Goal: Transaction & Acquisition: Book appointment/travel/reservation

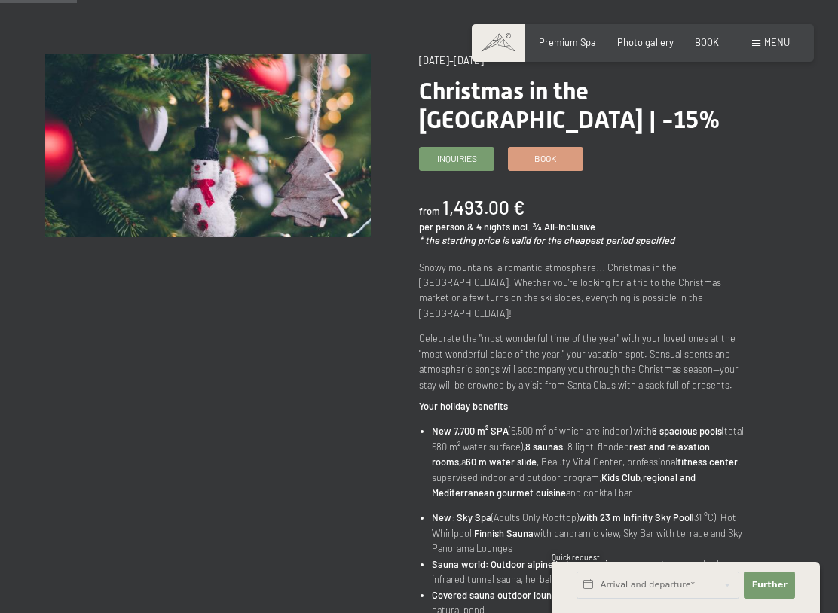
scroll to position [128, 0]
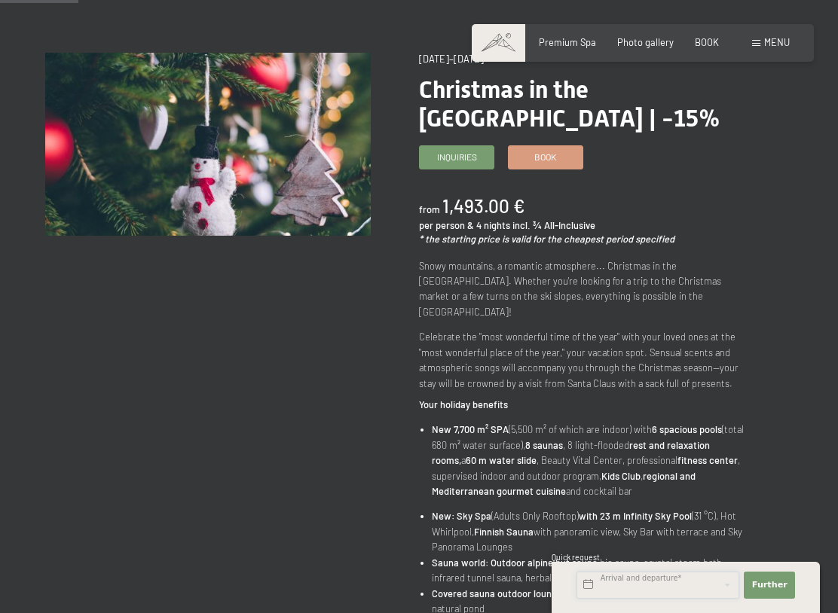
click at [704, 492] on input "text" at bounding box center [657, 585] width 163 height 27
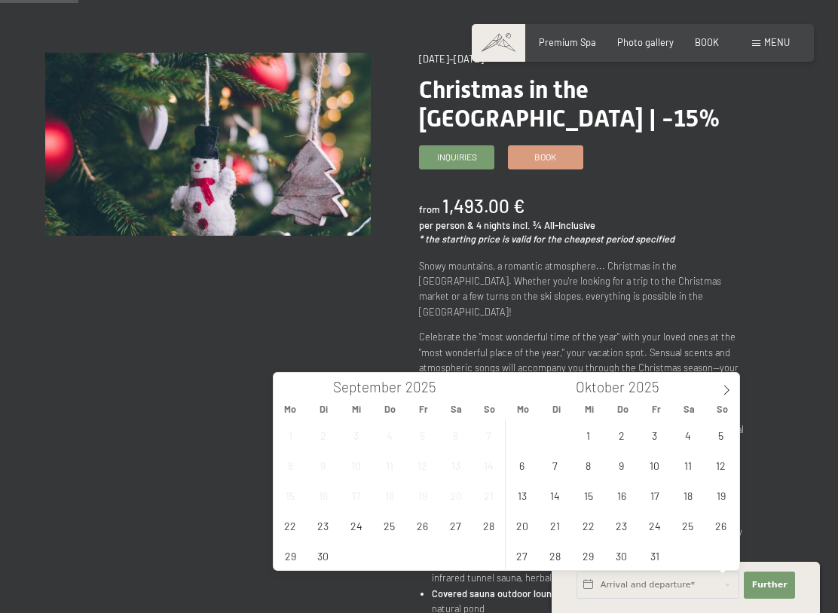
click at [723, 392] on icon at bounding box center [726, 390] width 11 height 11
click at [733, 387] on span at bounding box center [726, 386] width 26 height 26
click at [519, 492] on span "22" at bounding box center [521, 525] width 29 height 29
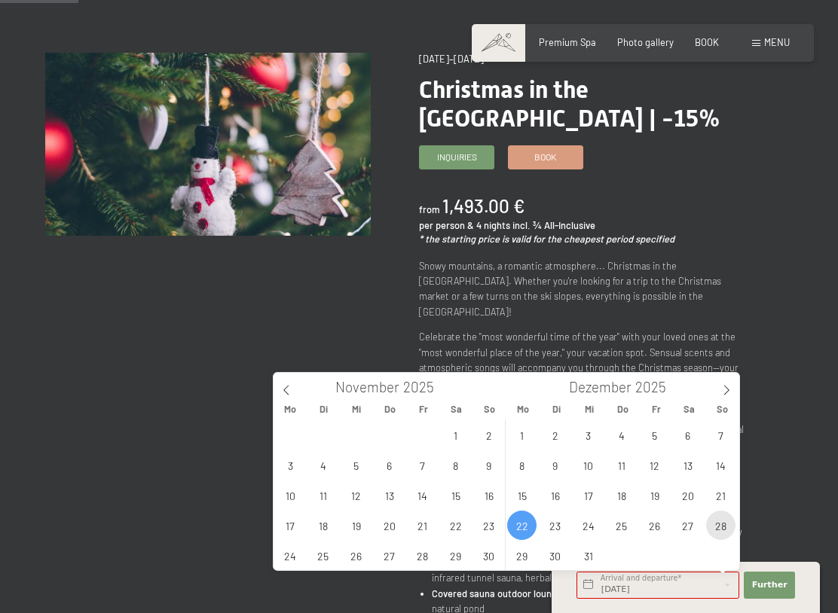
click at [728, 492] on span "28" at bounding box center [720, 525] width 29 height 29
type input "Mo. 22.12.2025 - So. 28.12.2025"
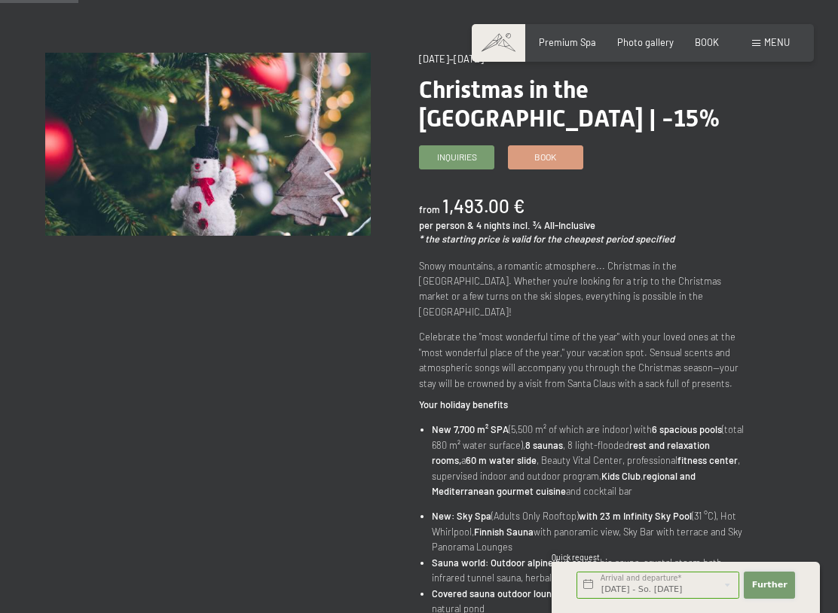
click at [785, 492] on font "Further" at bounding box center [769, 585] width 35 height 10
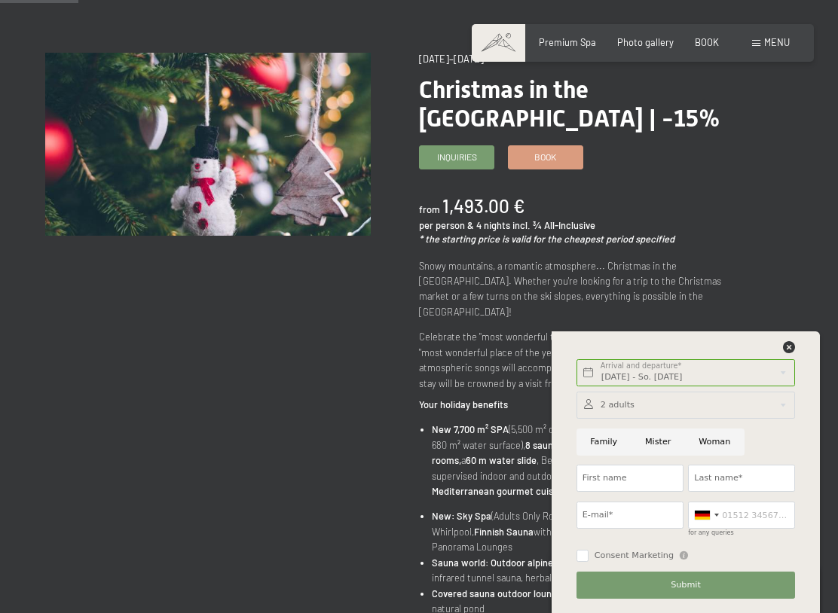
click at [781, 409] on div at bounding box center [685, 405] width 218 height 27
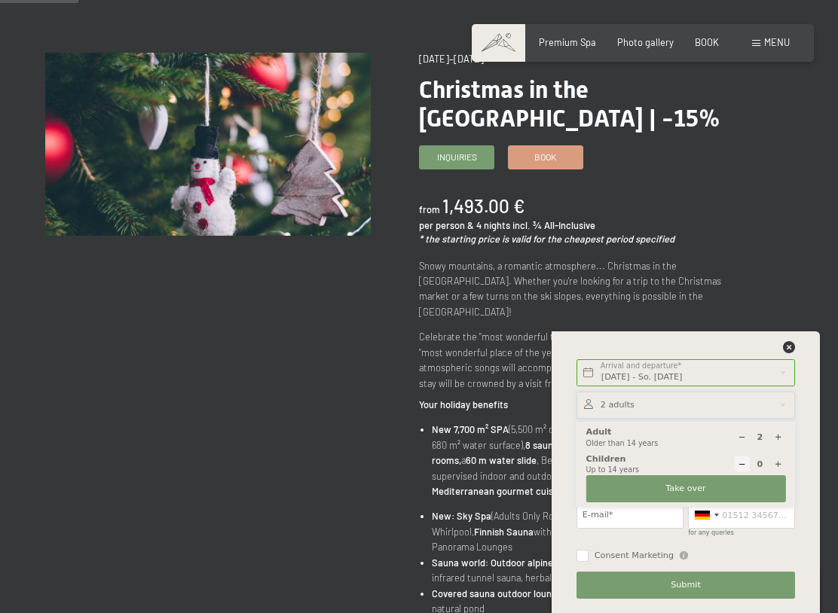
click at [783, 460] on div at bounding box center [777, 464] width 15 height 15
select select
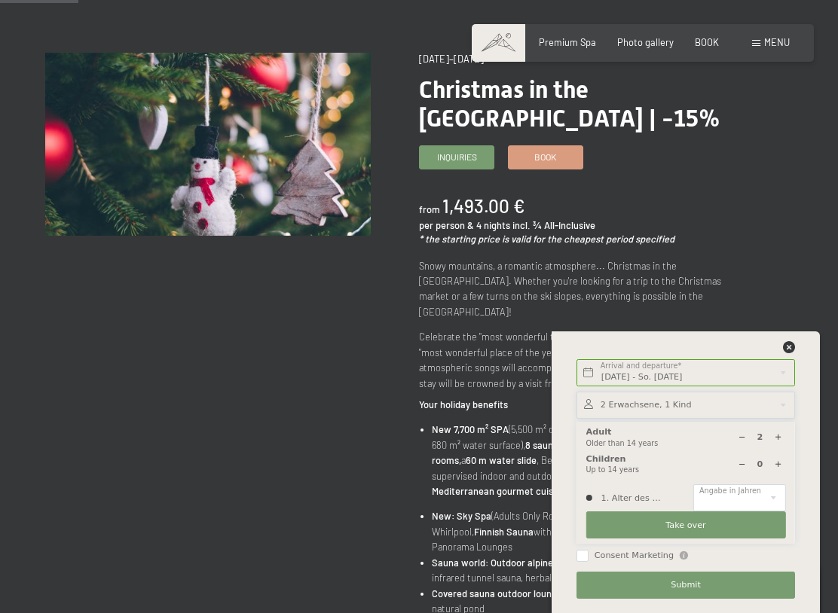
type input "1"
click at [777, 492] on select "0 1 2 3 4 5 6 7 8 9 10 11 12 13 14" at bounding box center [739, 497] width 92 height 27
select select "2"
click at [773, 492] on button "Take over" at bounding box center [686, 525] width 200 height 27
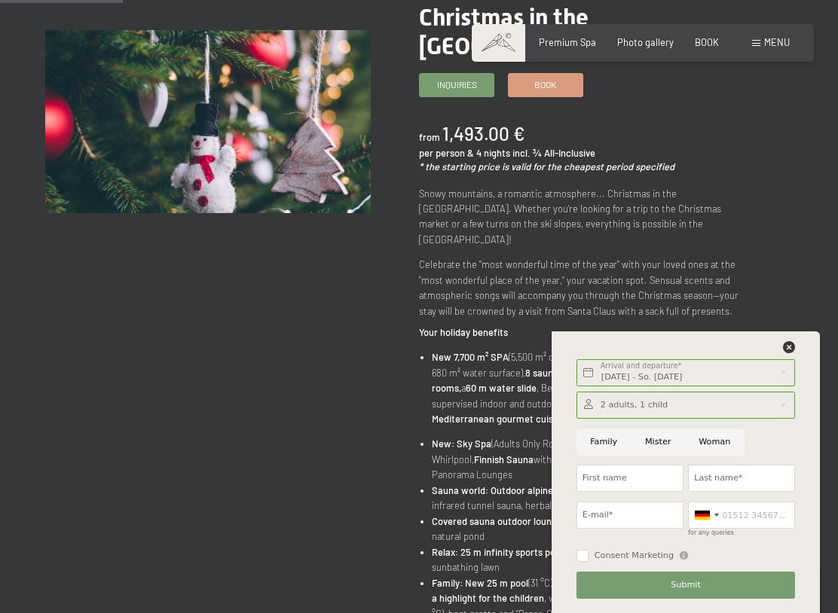
scroll to position [202, 0]
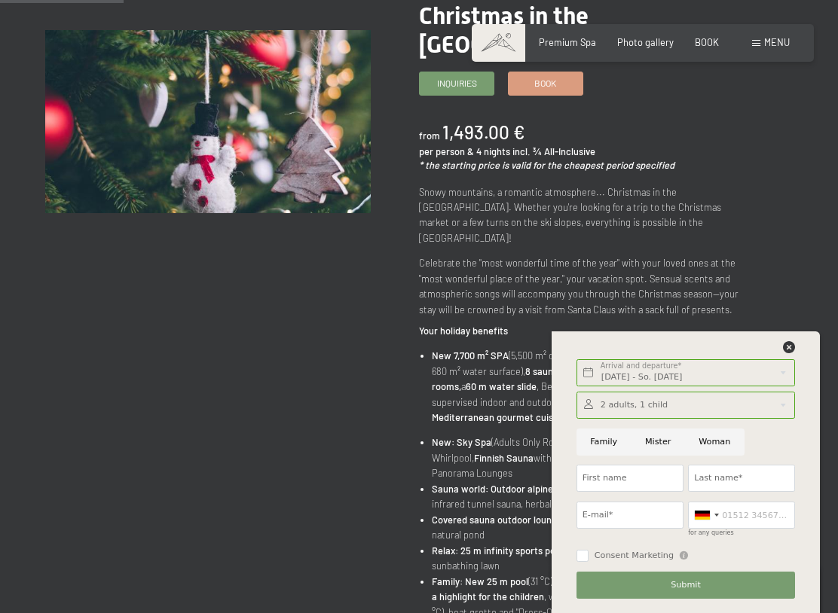
click at [803, 347] on div "Mo. 22.12.2025 - So. 28.12.2025 Arrival and departure* 6 Nächte Further Hide ad…" at bounding box center [686, 472] width 238 height 282
click at [791, 350] on icon at bounding box center [789, 347] width 12 height 12
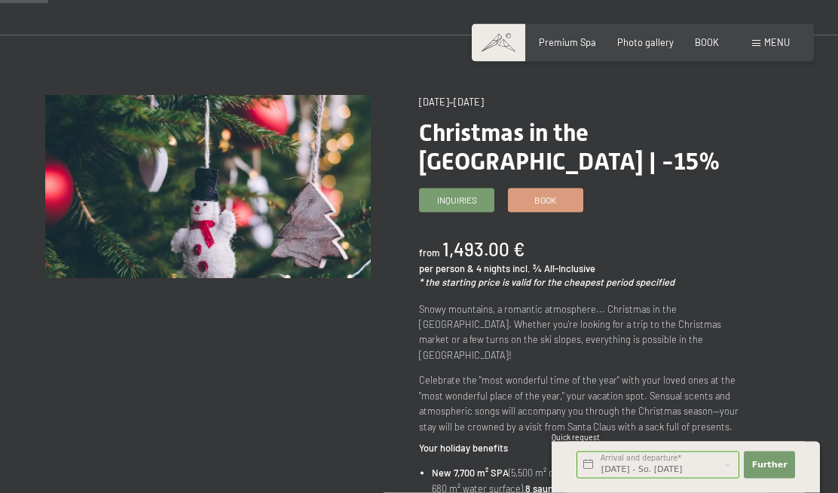
scroll to position [86, 0]
click at [716, 39] on font "BOOK" at bounding box center [707, 42] width 24 height 12
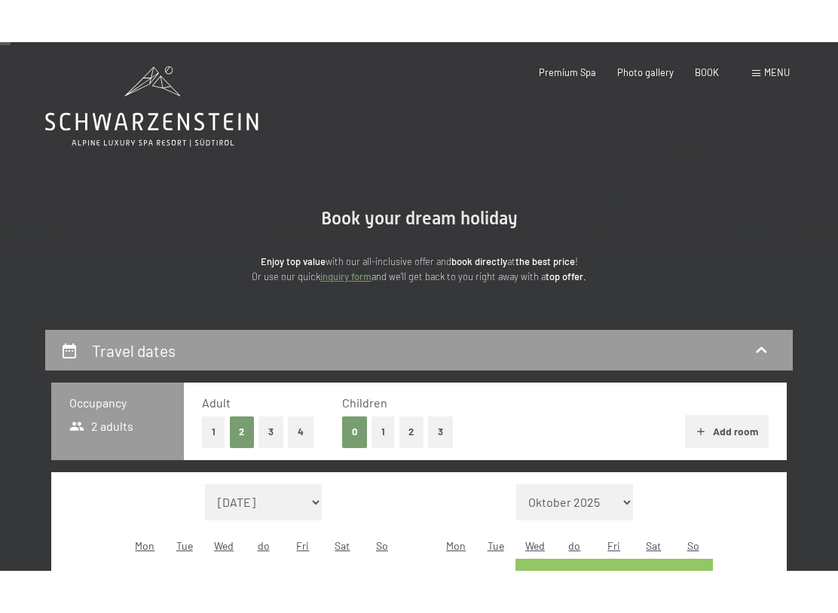
scroll to position [66, 0]
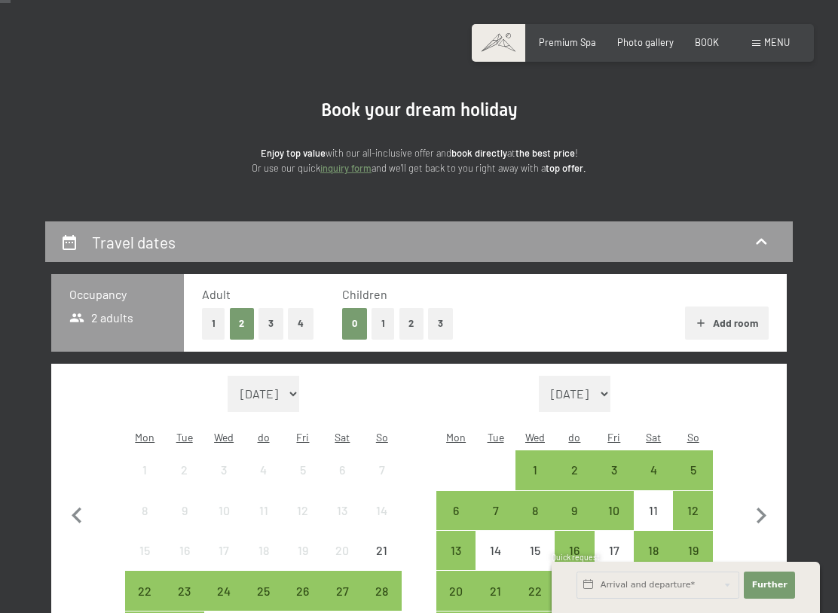
click at [380, 329] on button "1" at bounding box center [382, 323] width 23 height 31
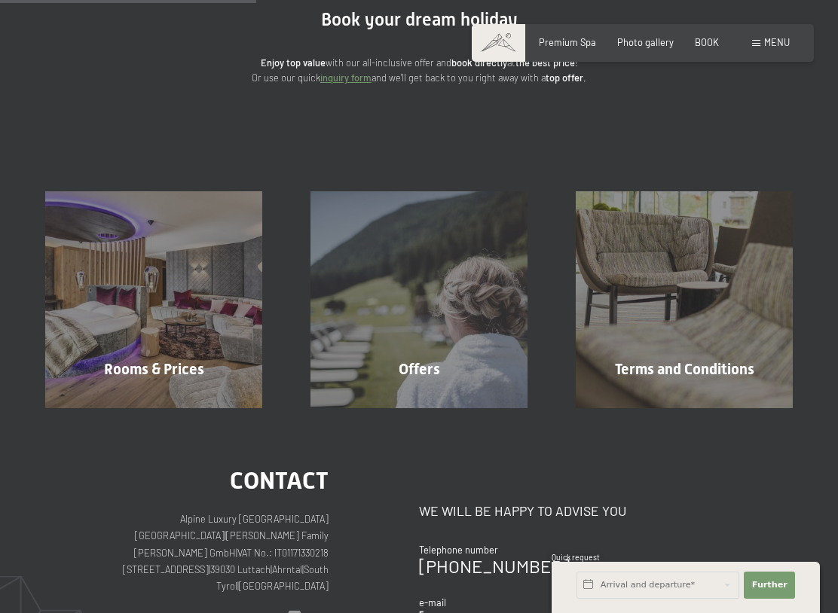
scroll to position [162, 0]
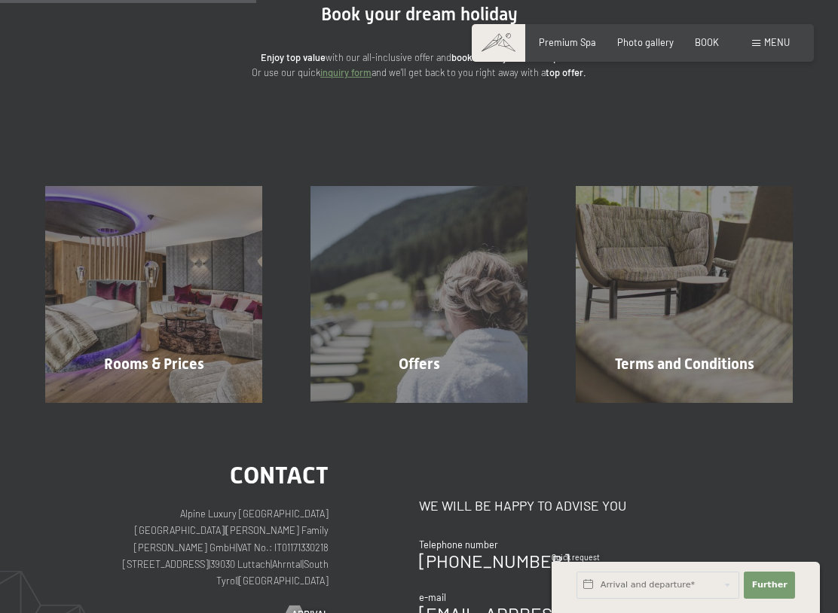
click at [715, 39] on font "BOOK" at bounding box center [707, 42] width 24 height 12
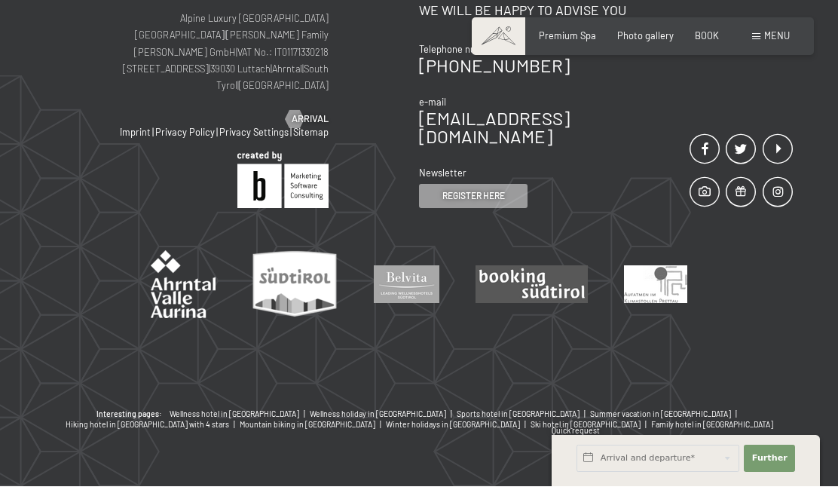
scroll to position [644, 0]
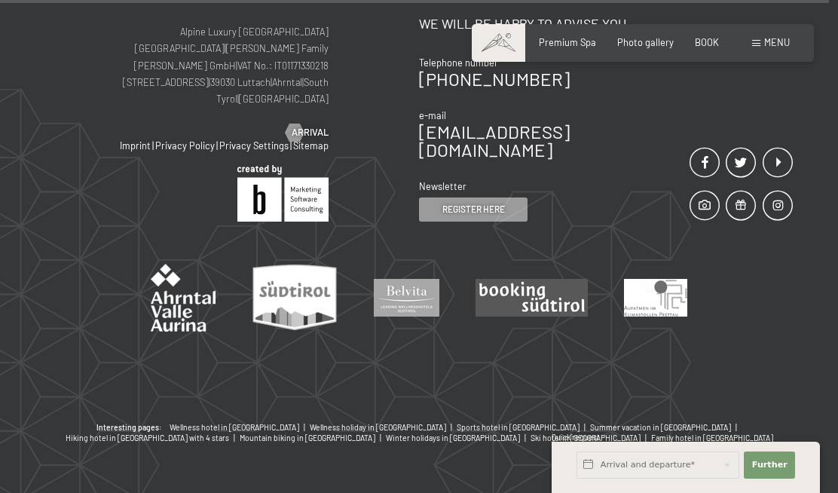
click at [713, 40] on font "BOOK" at bounding box center [707, 42] width 24 height 12
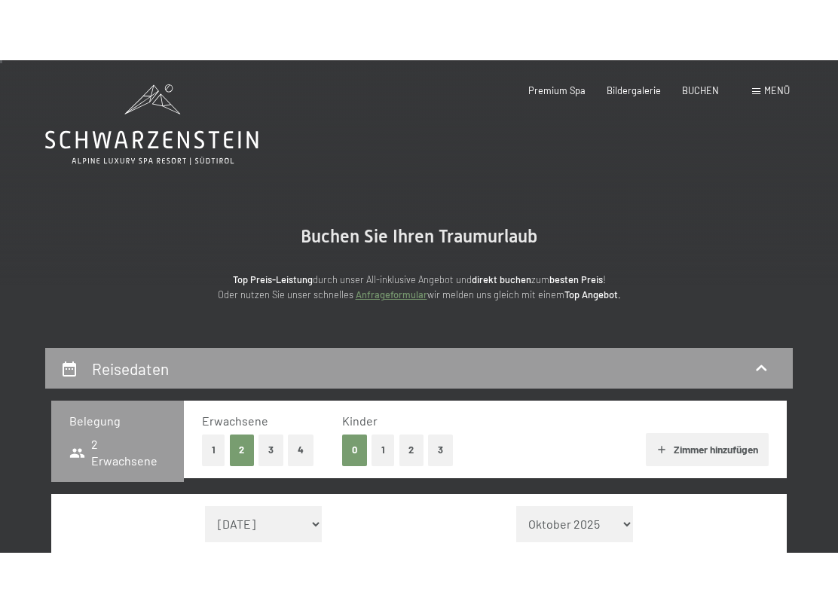
scroll to position [76, 0]
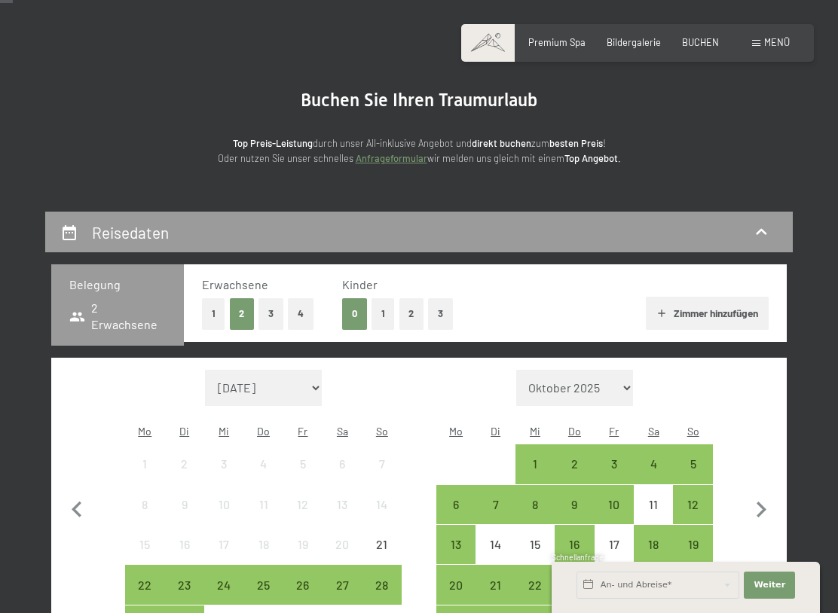
click at [386, 312] on button "1" at bounding box center [382, 313] width 23 height 31
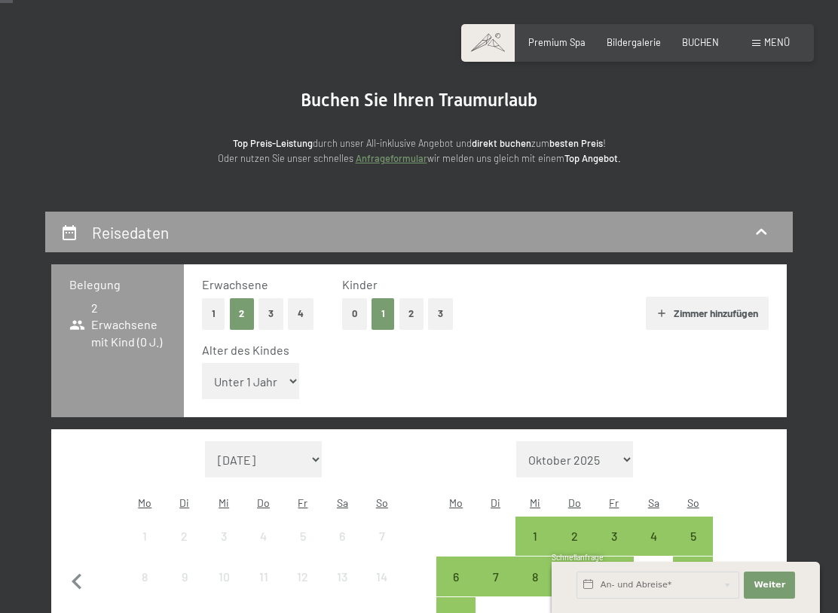
click at [278, 382] on select "Unter 1 Jahr 1 Jahr 2 Jahre 3 Jahre 4 Jahre 5 Jahre 6 Jahre 7 Jahre 8 Jahre 9 J…" at bounding box center [251, 381] width 98 height 36
select select "2"
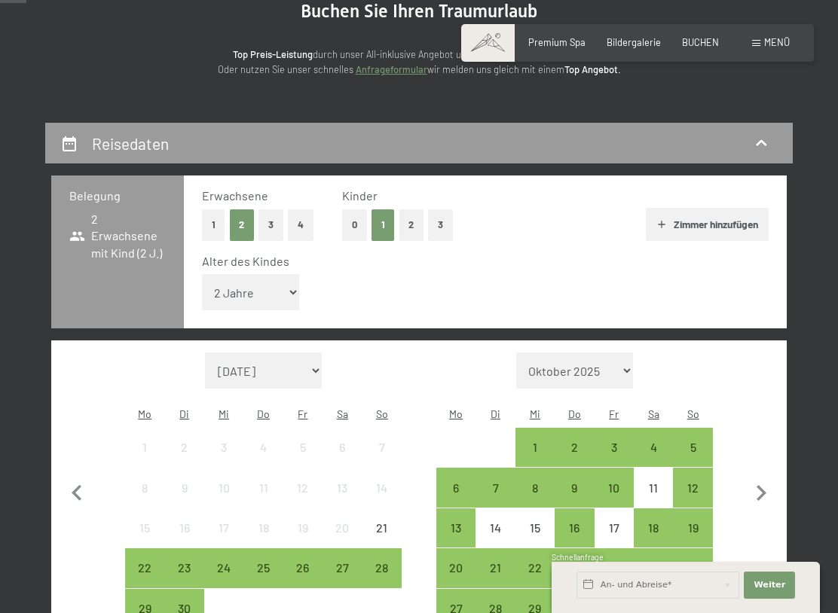
scroll to position [163, 0]
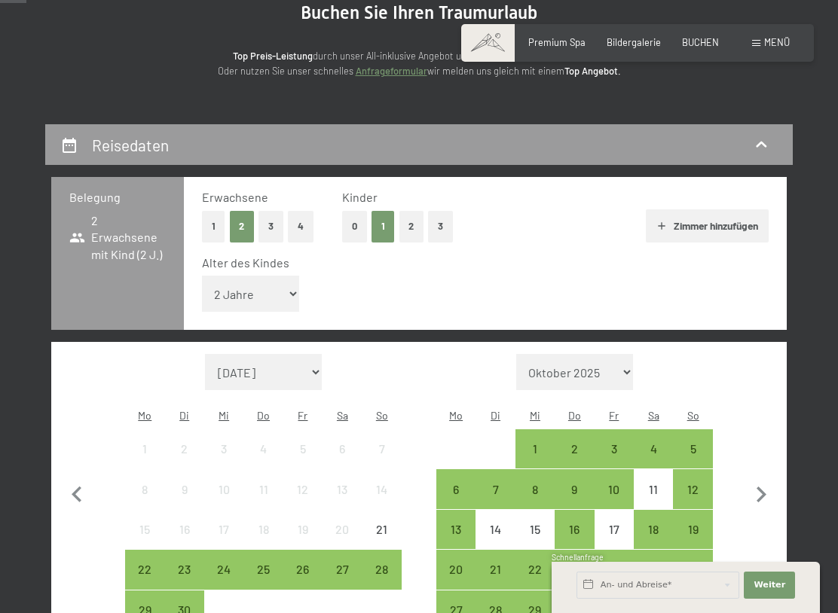
click at [768, 479] on icon "button" at bounding box center [761, 495] width 32 height 32
select select "2025-10-01"
select select "2025-11-01"
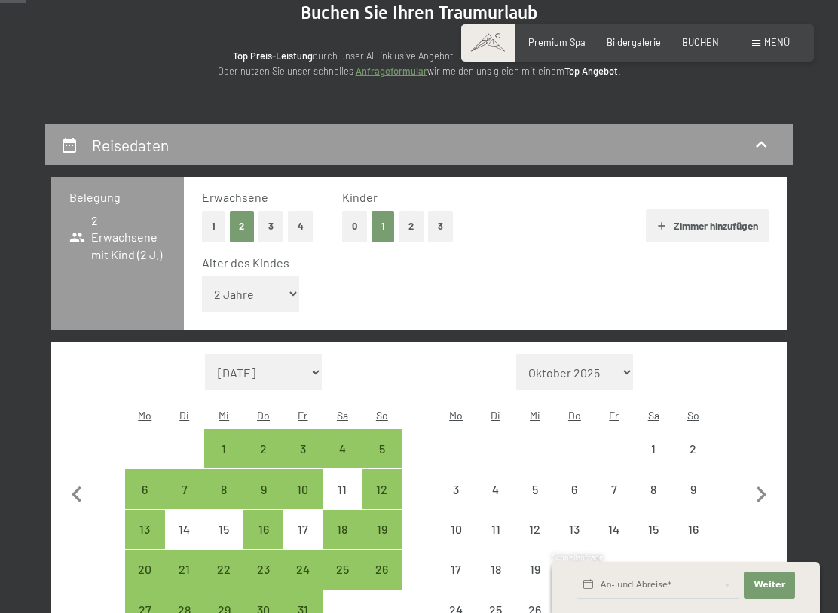
select select "2025-10-01"
select select "2025-11-01"
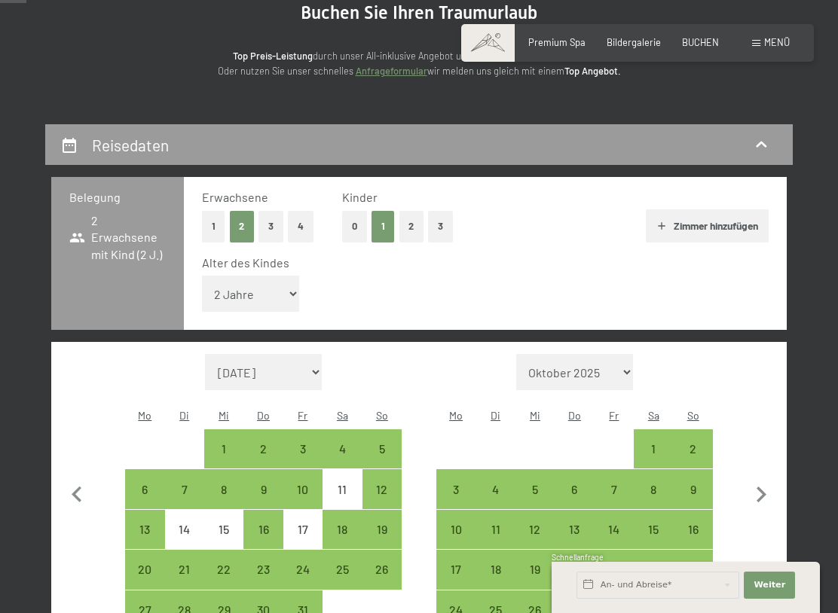
click at [772, 479] on icon "button" at bounding box center [761, 495] width 32 height 32
select select "2025-11-01"
select select "2025-12-01"
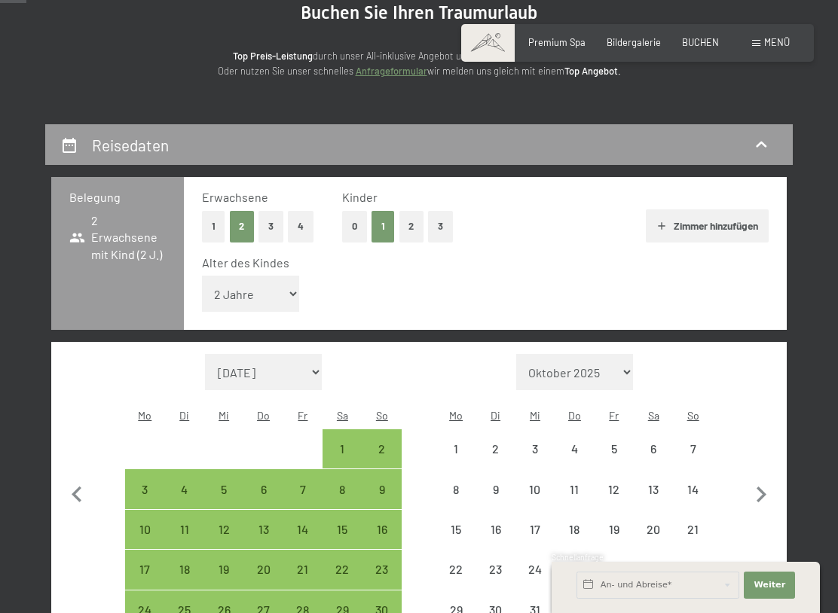
select select "2025-11-01"
select select "2025-12-01"
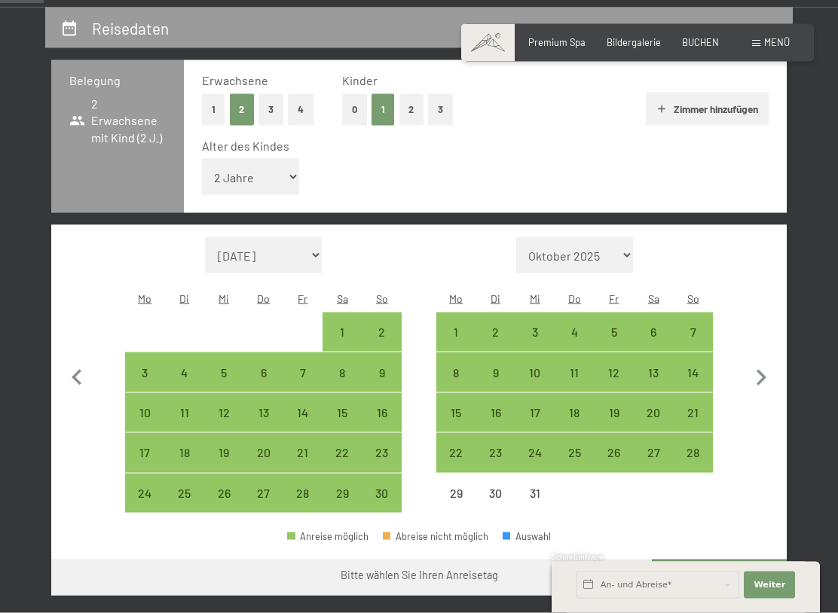
scroll to position [285, 0]
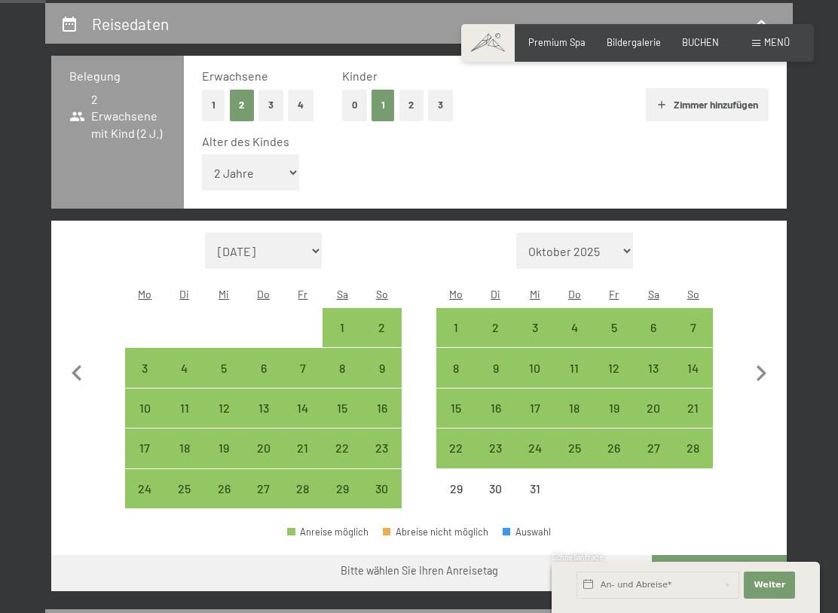
click at [458, 442] on div "22" at bounding box center [456, 460] width 36 height 36
select select "2025-11-01"
select select "2025-12-01"
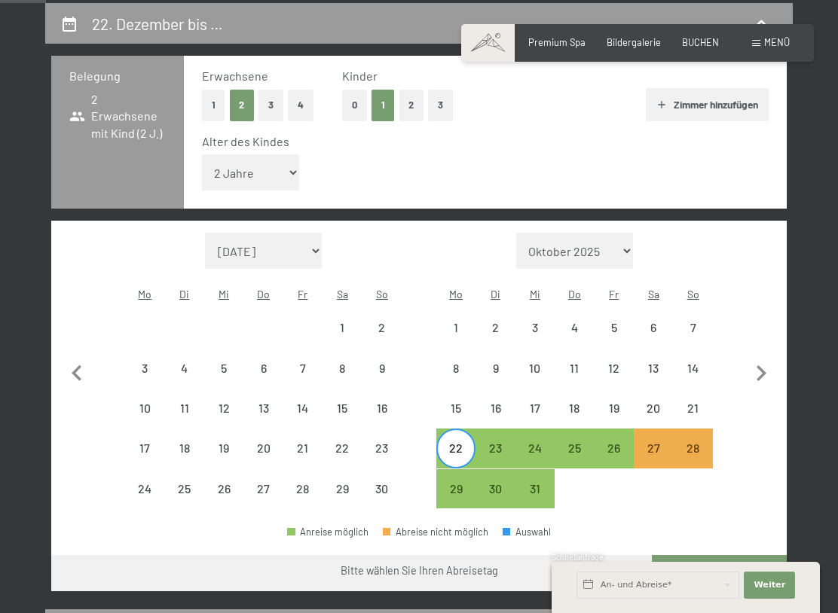
click at [661, 402] on div "20" at bounding box center [653, 420] width 36 height 36
select select "2025-11-01"
select select "2025-12-01"
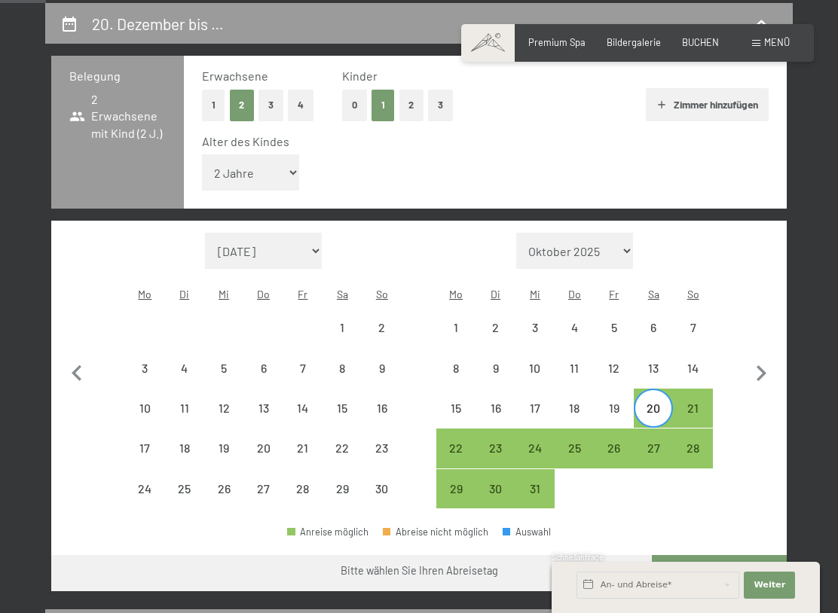
click at [618, 442] on div "26" at bounding box center [614, 460] width 36 height 36
select select "2025-11-01"
select select "2025-12-01"
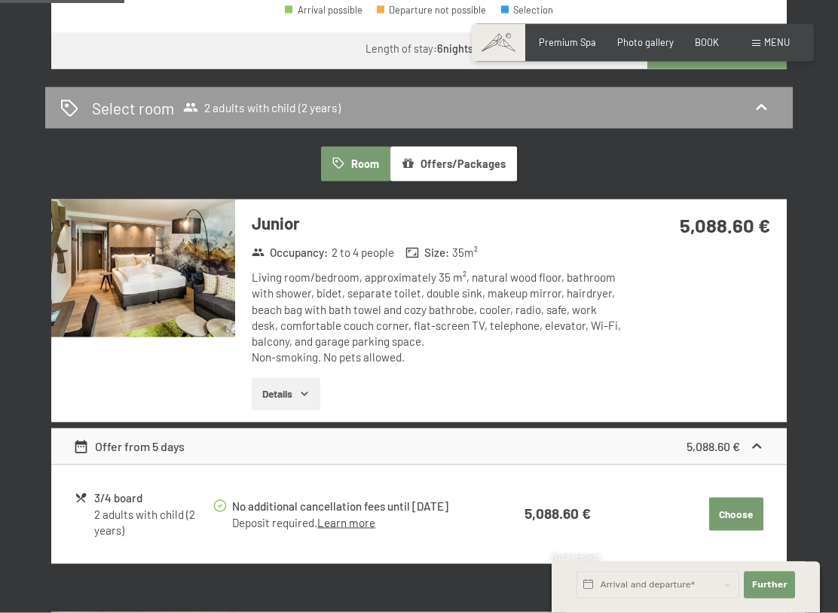
scroll to position [808, 0]
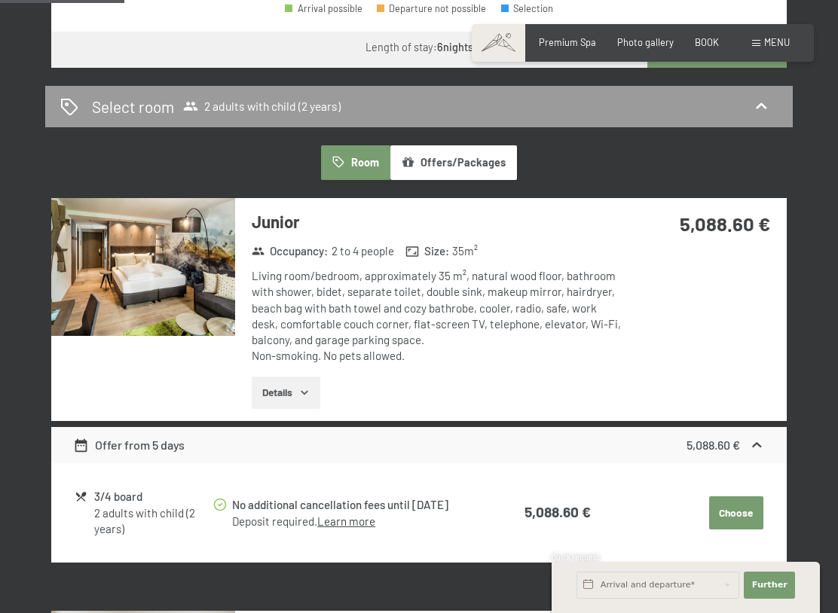
click at [322, 377] on div "Details" at bounding box center [436, 393] width 369 height 33
click at [290, 354] on font "Marketing consent*" at bounding box center [324, 349] width 103 height 12
click at [265, 354] on input "Marketing consent*" at bounding box center [257, 349] width 15 height 15
checkbox input "false"
click at [270, 386] on font "Details" at bounding box center [277, 392] width 30 height 13
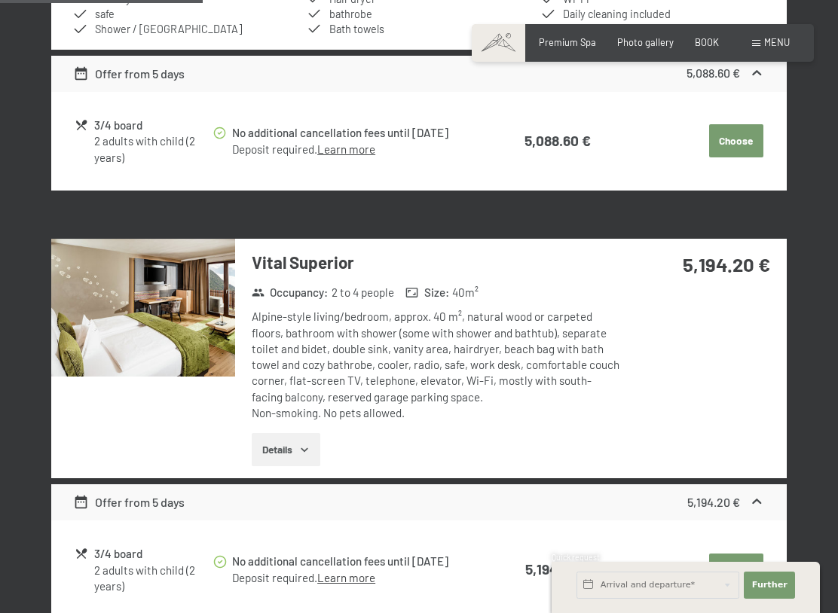
scroll to position [1359, 0]
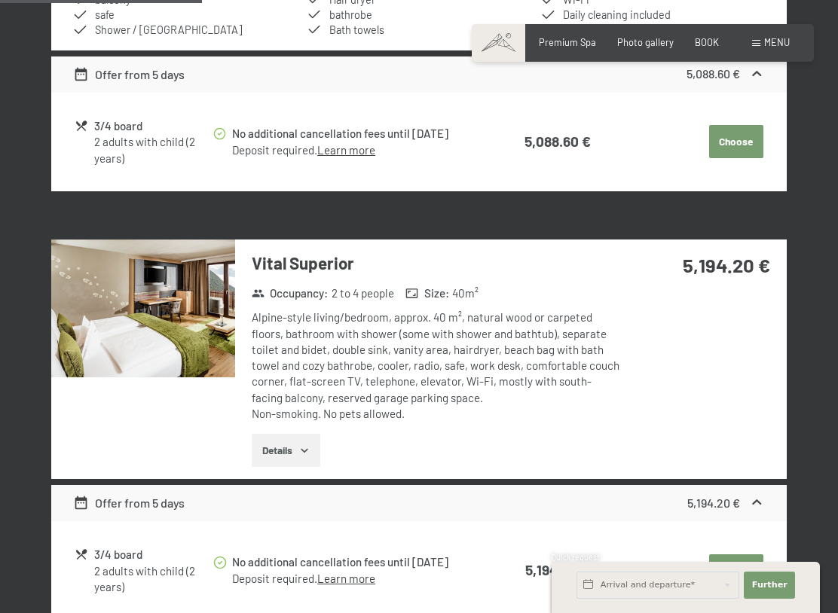
click at [300, 444] on icon "button" at bounding box center [304, 450] width 12 height 12
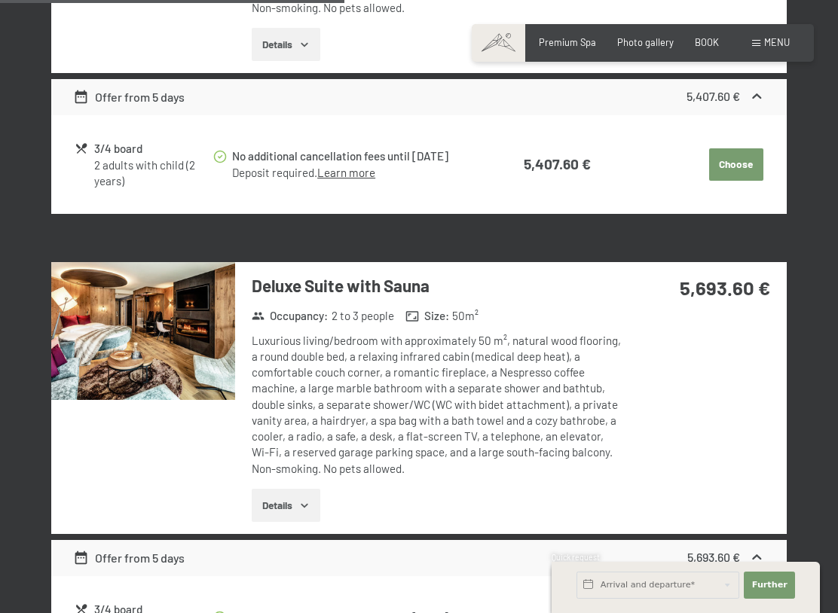
scroll to position [2390, 0]
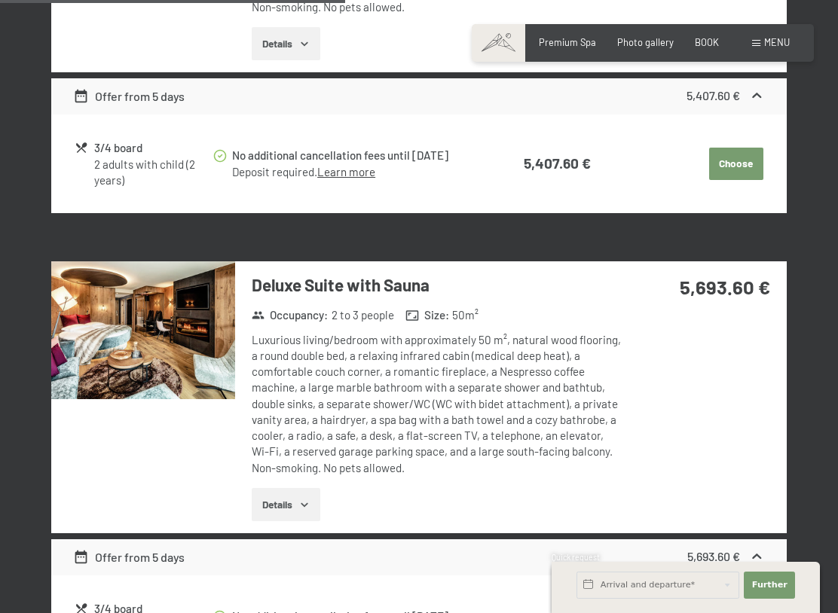
click at [289, 492] on font "Details" at bounding box center [277, 504] width 30 height 13
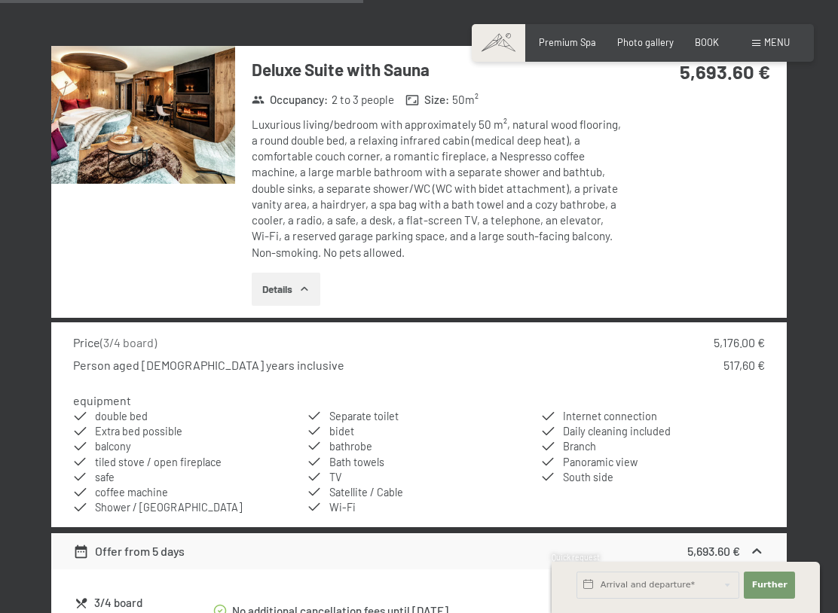
scroll to position [2608, 0]
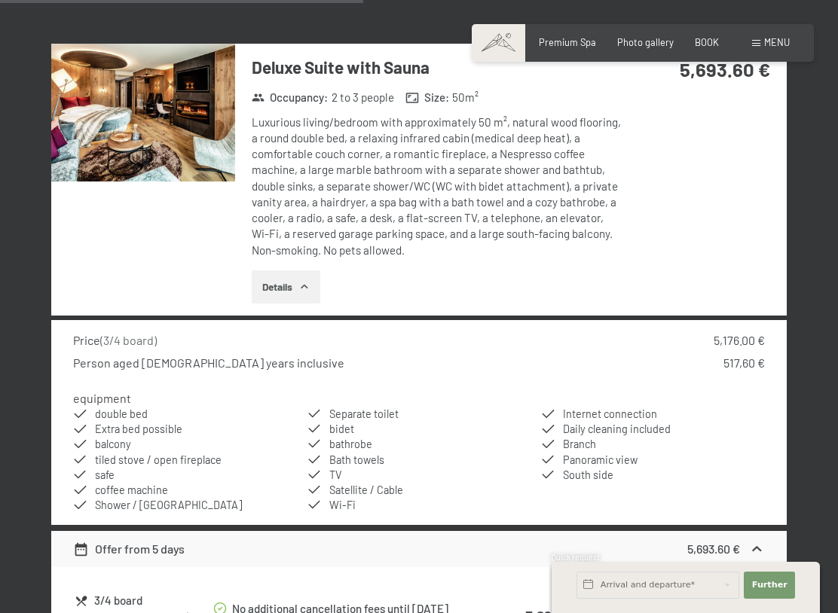
click at [25, 387] on div "December 20 to December 26, 2025 Occupancy 2 adults with child (2 years) Adult …" at bounding box center [419, 448] width 838 height 5536
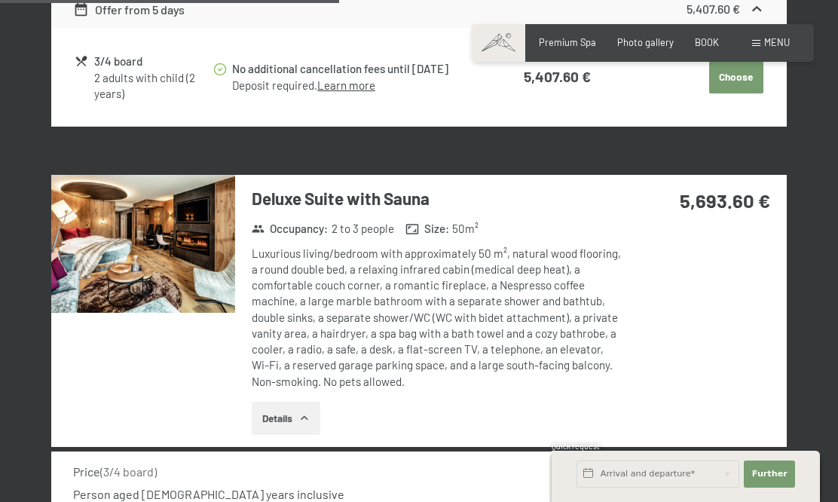
scroll to position [2476, 0]
click at [302, 176] on div "Deluxe Suite with Sauna Occupancy : 2 to 3 people Size : 50 m² Luxurious living…" at bounding box center [428, 311] width 386 height 271
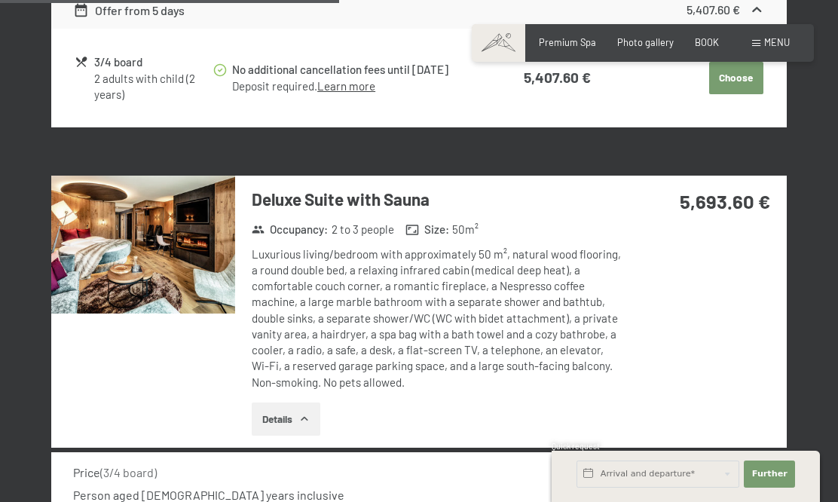
scroll to position [2473, 0]
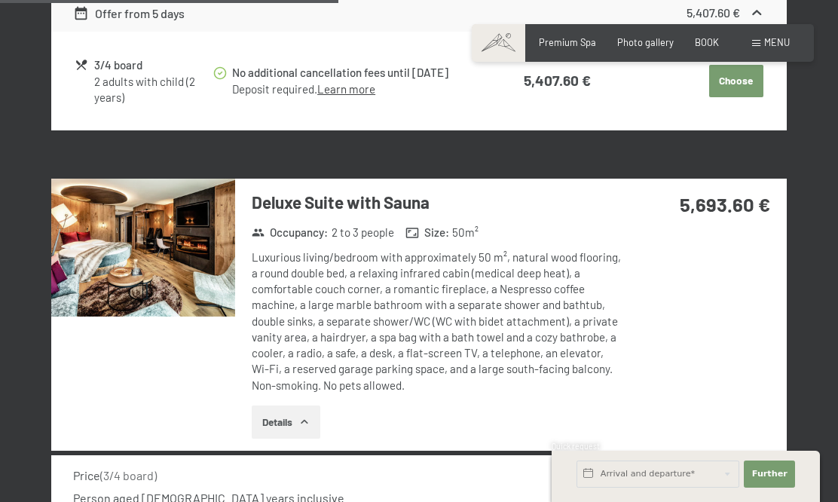
click at [305, 192] on font "Deluxe Suite with Sauna" at bounding box center [341, 202] width 178 height 20
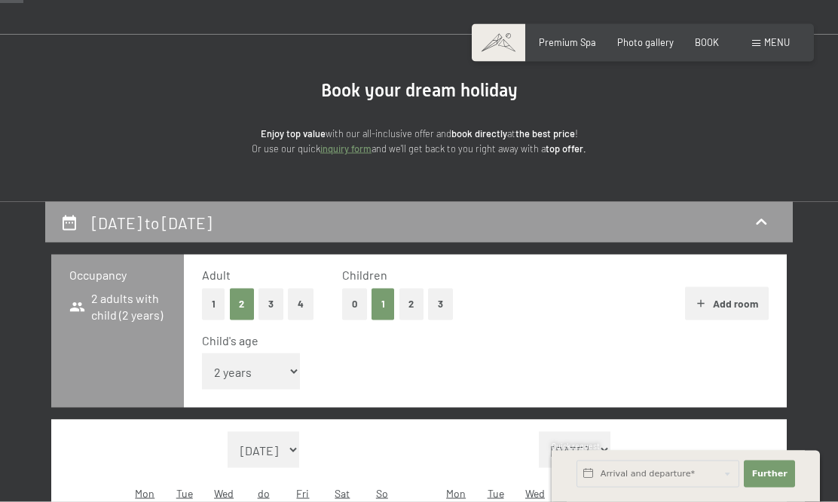
scroll to position [0, 0]
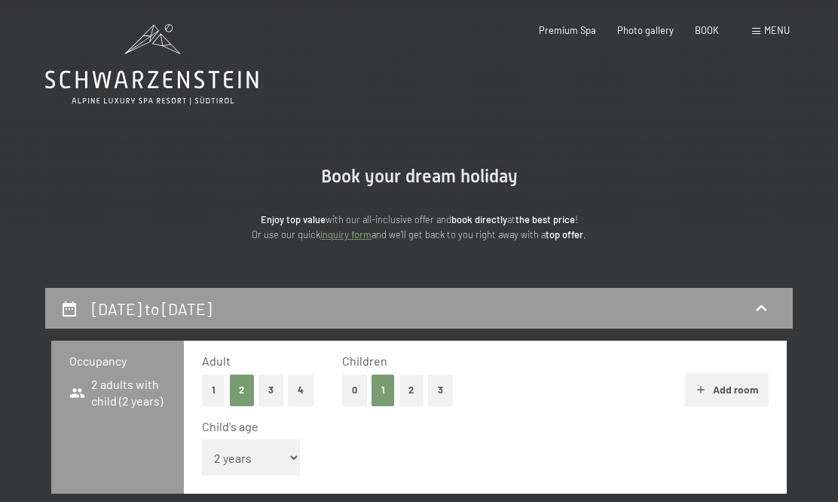
click at [664, 25] on font "Photo gallery" at bounding box center [645, 30] width 57 height 12
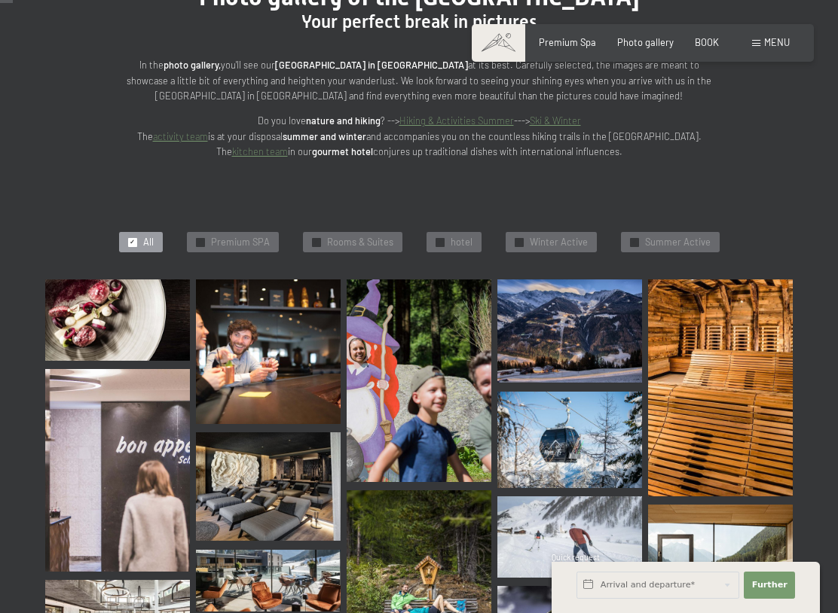
click at [329, 236] on font "Rooms & Suites" at bounding box center [360, 242] width 66 height 12
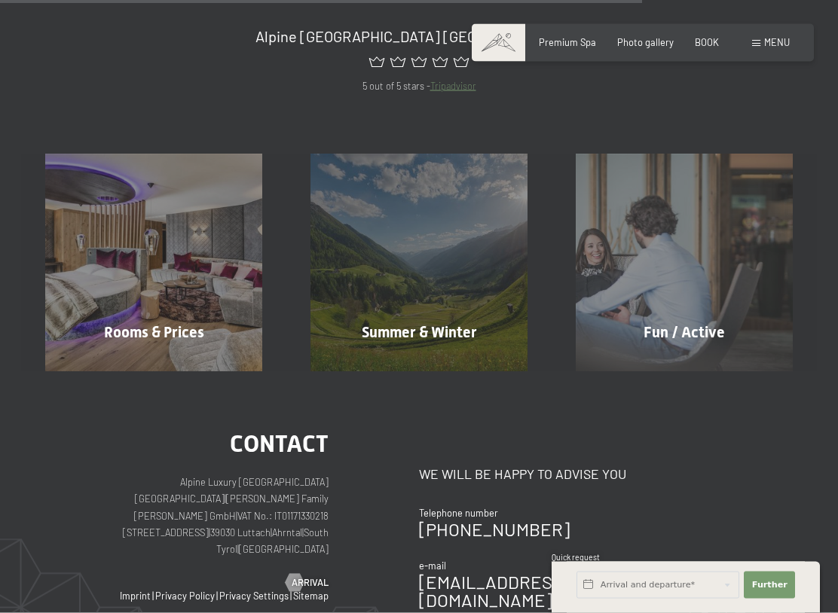
scroll to position [1063, 0]
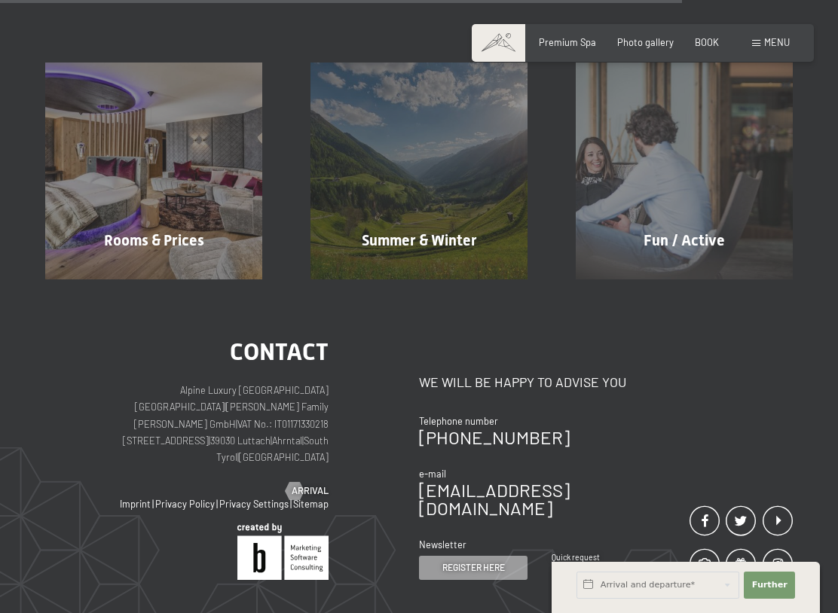
click at [102, 230] on div "Rooms & Prices" at bounding box center [153, 240] width 265 height 21
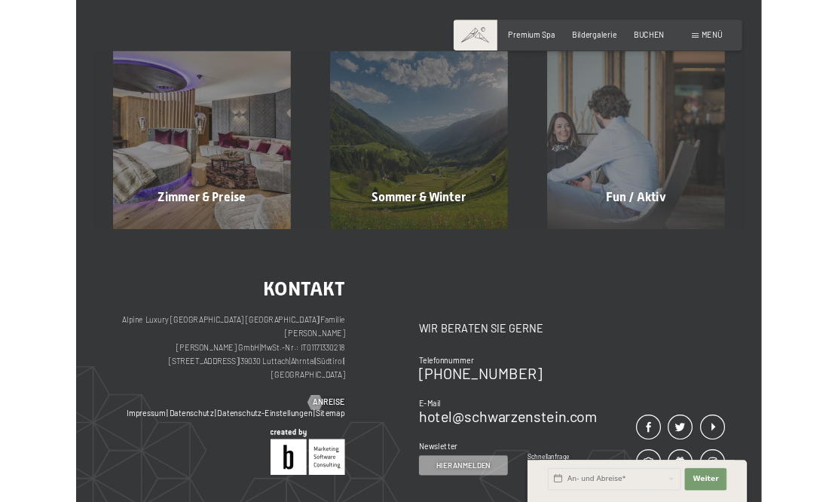
scroll to position [0, 0]
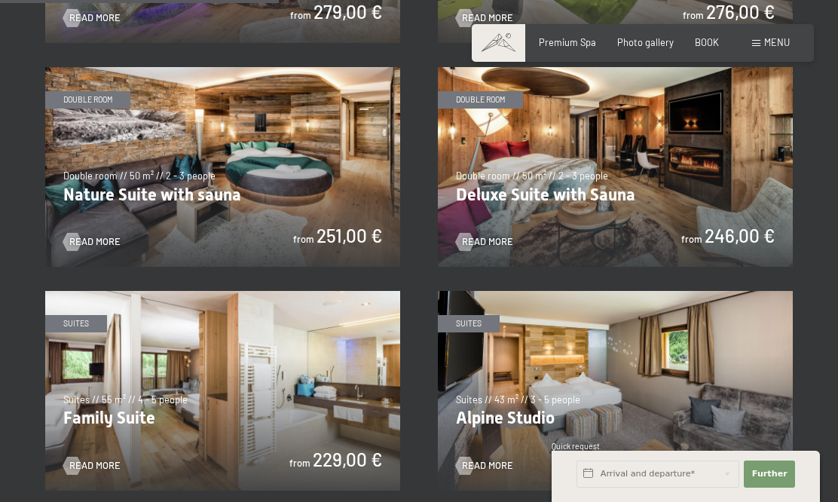
scroll to position [1166, 0]
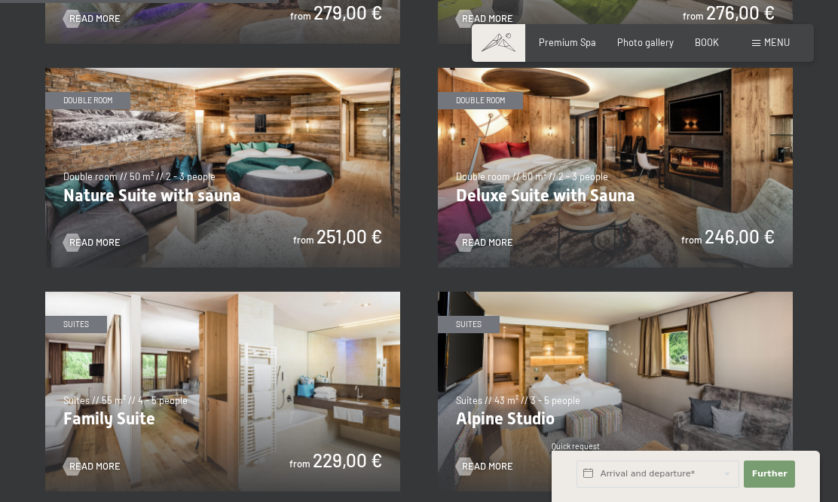
click at [634, 174] on img at bounding box center [615, 168] width 355 height 200
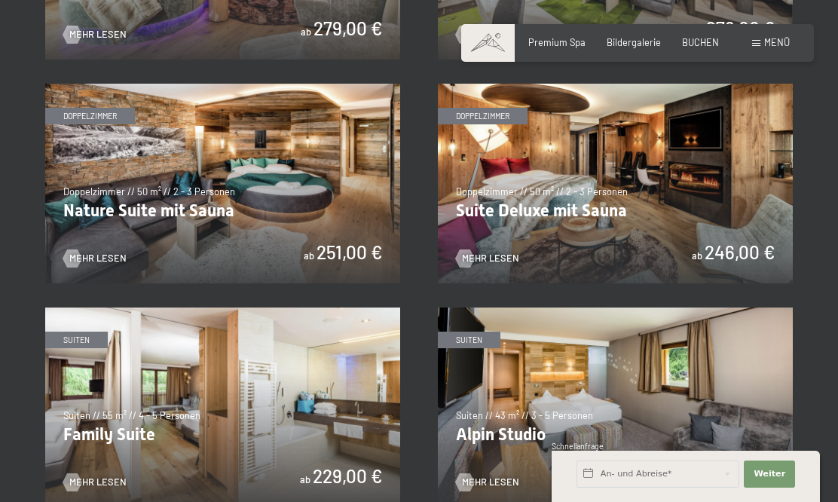
scroll to position [0, 0]
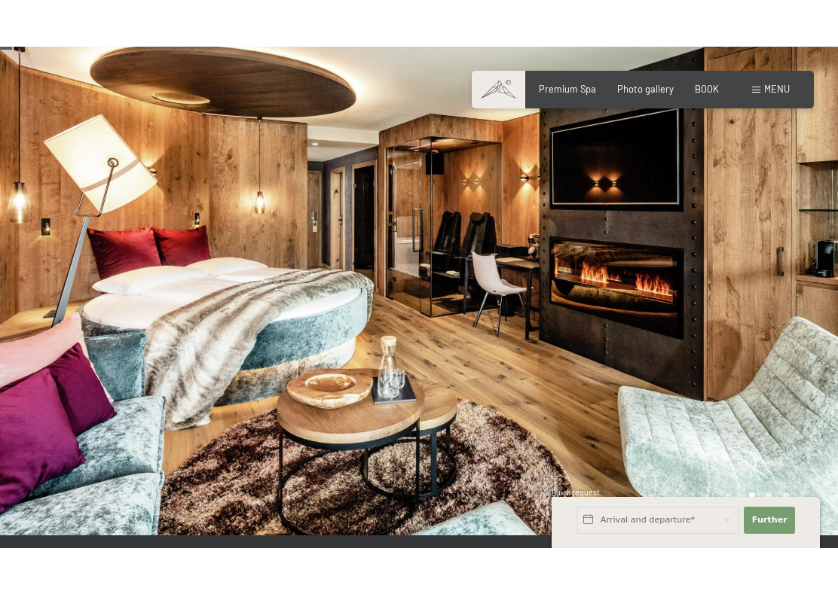
scroll to position [25, 0]
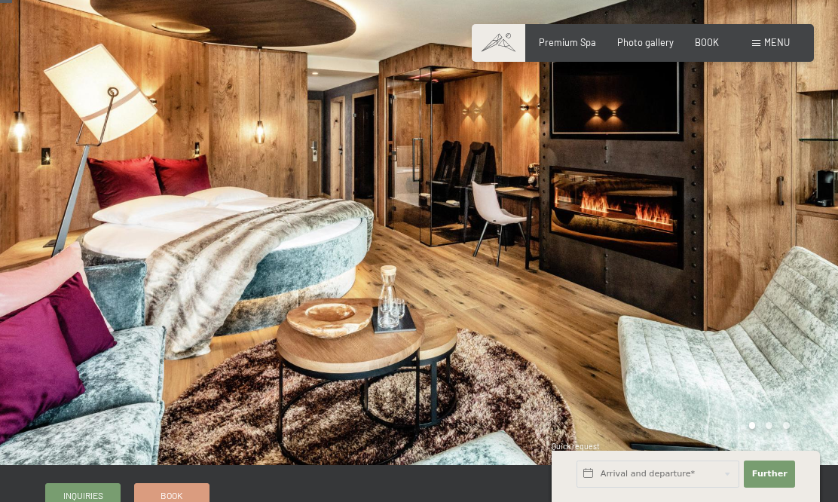
click at [812, 267] on div at bounding box center [628, 220] width 419 height 490
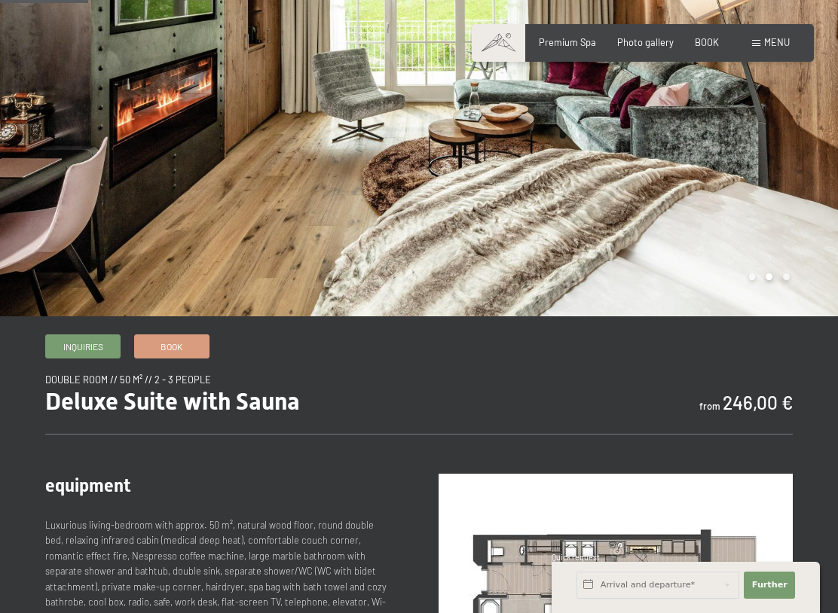
scroll to position [176, 0]
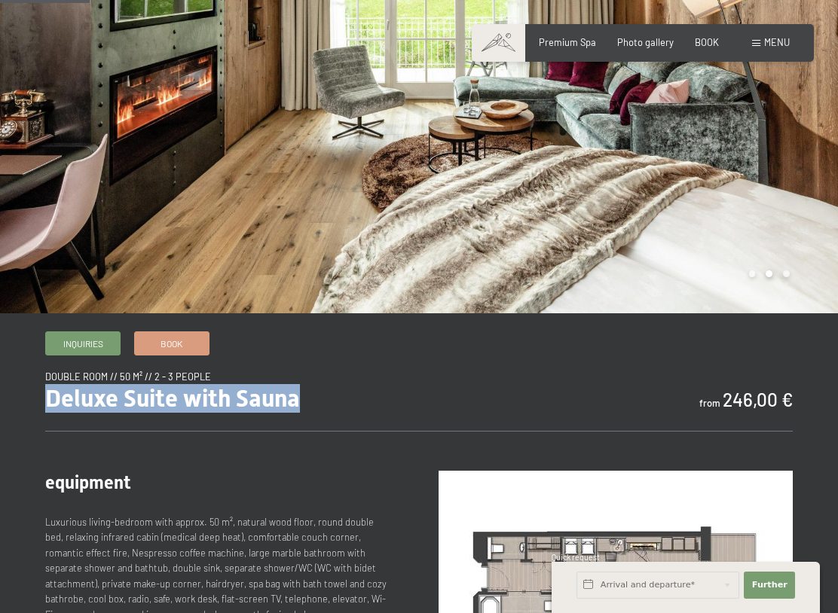
copy font "Deluxe Suite with Sauna"
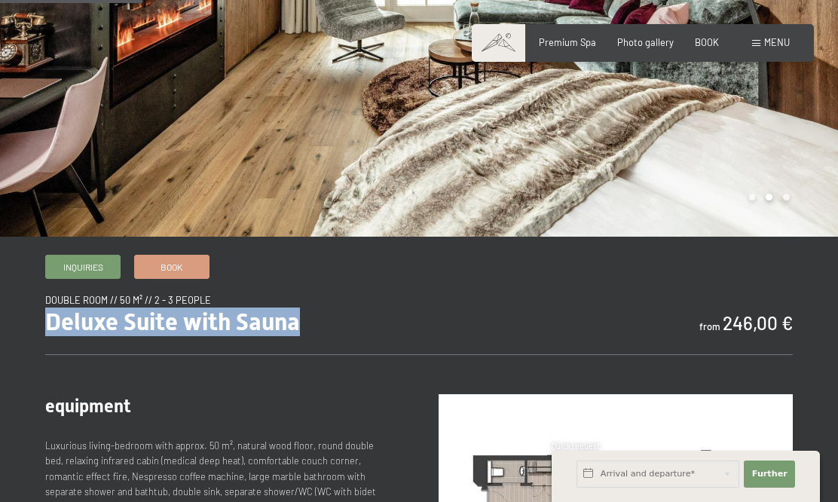
scroll to position [0, 0]
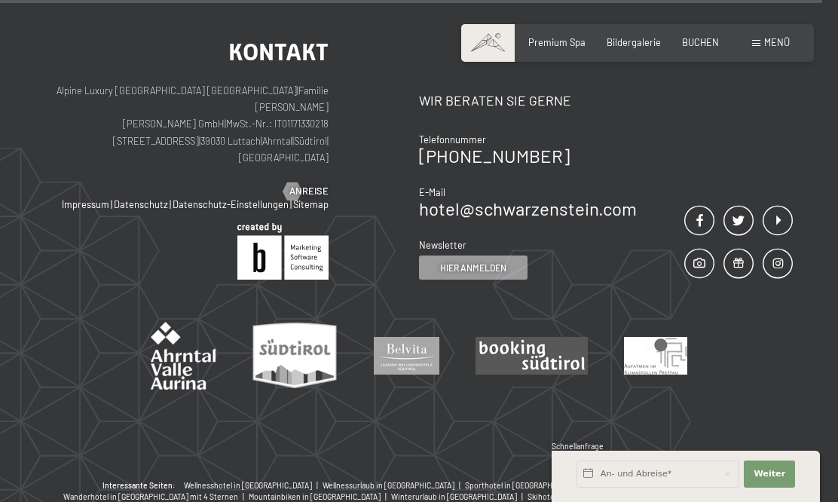
scroll to position [1600, 0]
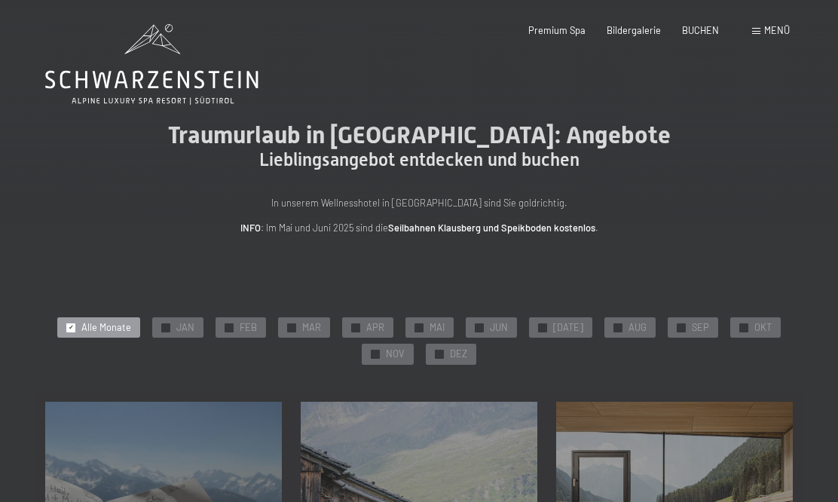
click at [470, 351] on div "✓ DEZ" at bounding box center [451, 354] width 50 height 21
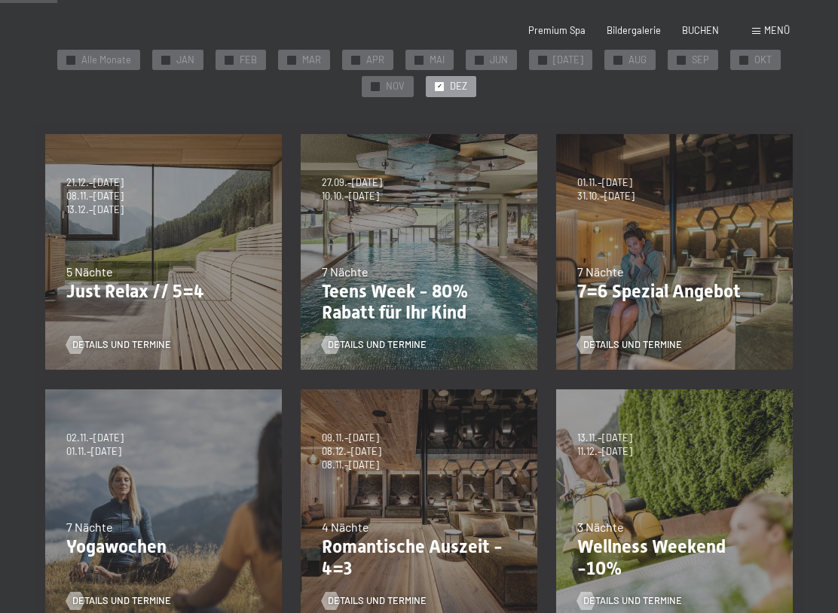
scroll to position [318, 0]
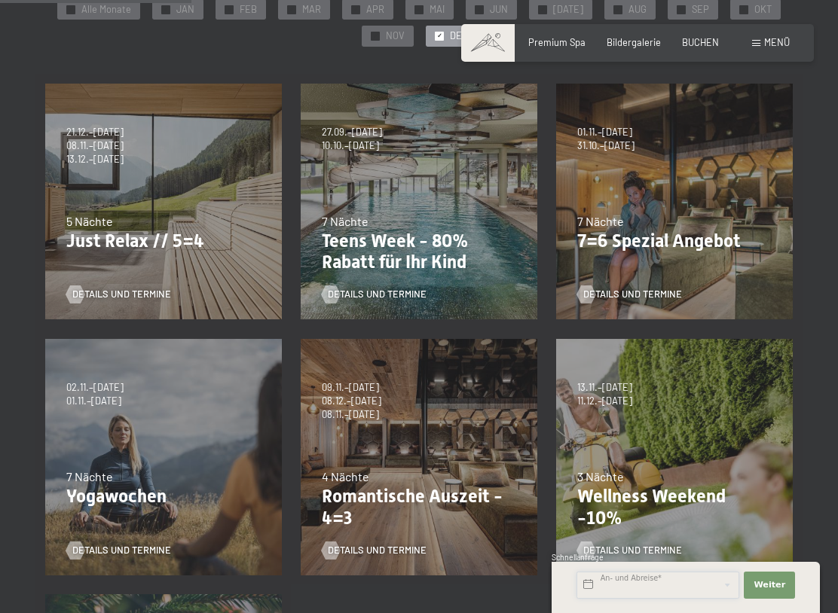
click at [709, 537] on input "text" at bounding box center [657, 585] width 163 height 27
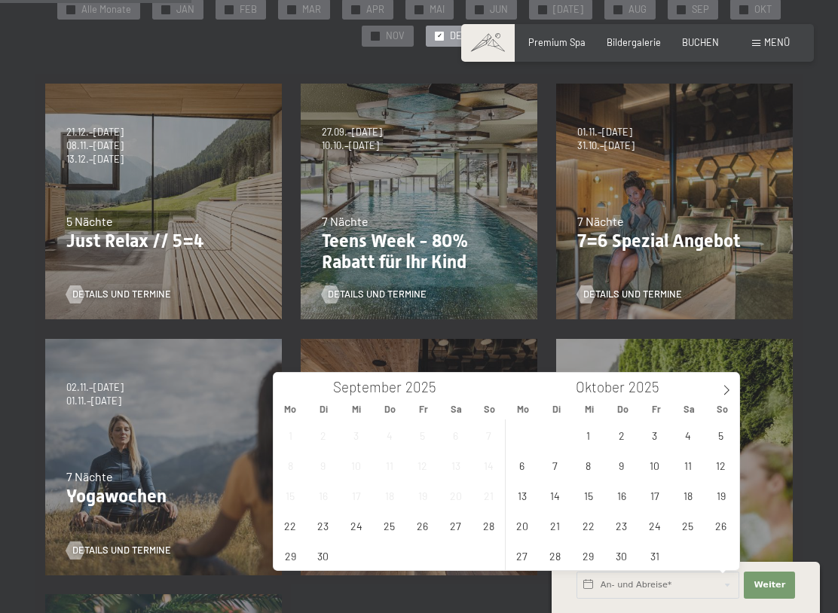
click at [728, 394] on icon at bounding box center [726, 390] width 11 height 11
click at [730, 386] on icon at bounding box center [726, 390] width 11 height 11
